Goal: Use online tool/utility: Utilize a website feature to perform a specific function

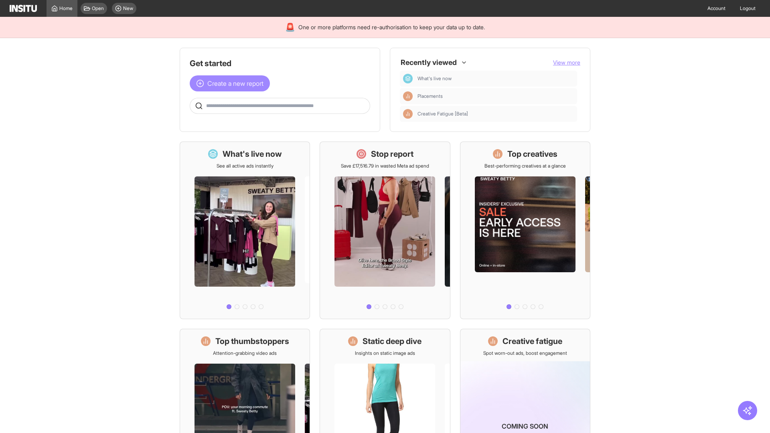
click at [232, 83] on span "Create a new report" at bounding box center [235, 84] width 56 height 10
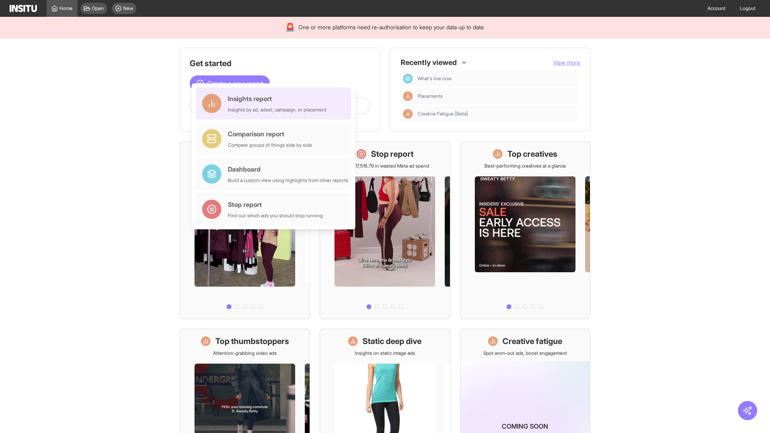
click at [275, 103] on div "Insights report Insights by ad, adset, campaign, or placement" at bounding box center [277, 103] width 99 height 19
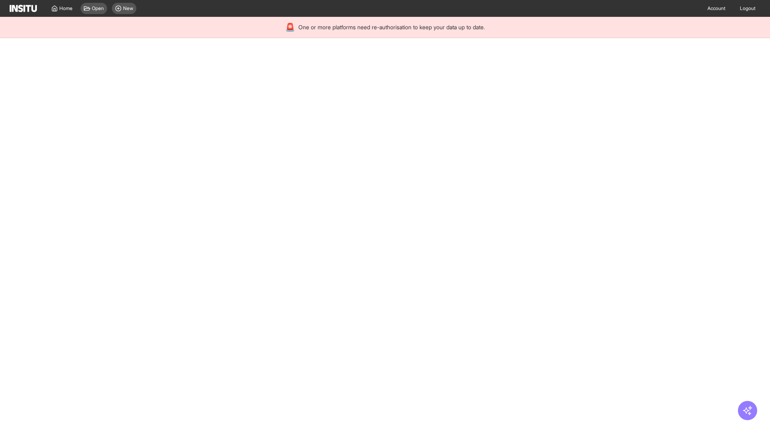
select select "**"
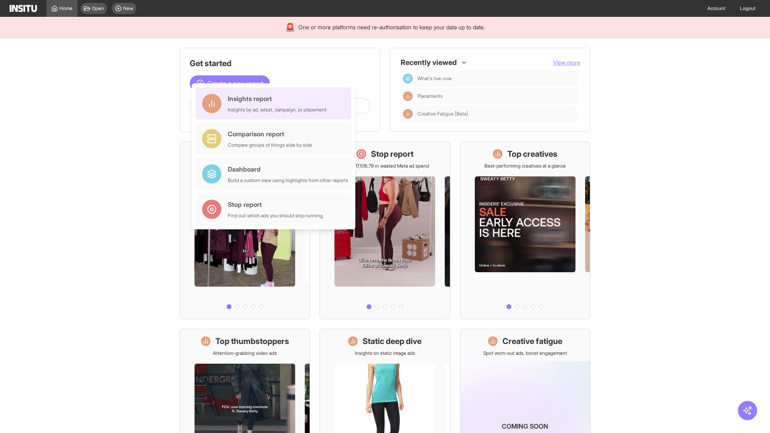
click at [275, 103] on div "Insights report Insights by ad, adset, campaign, or placement" at bounding box center [277, 103] width 99 height 19
